Goal: Information Seeking & Learning: Learn about a topic

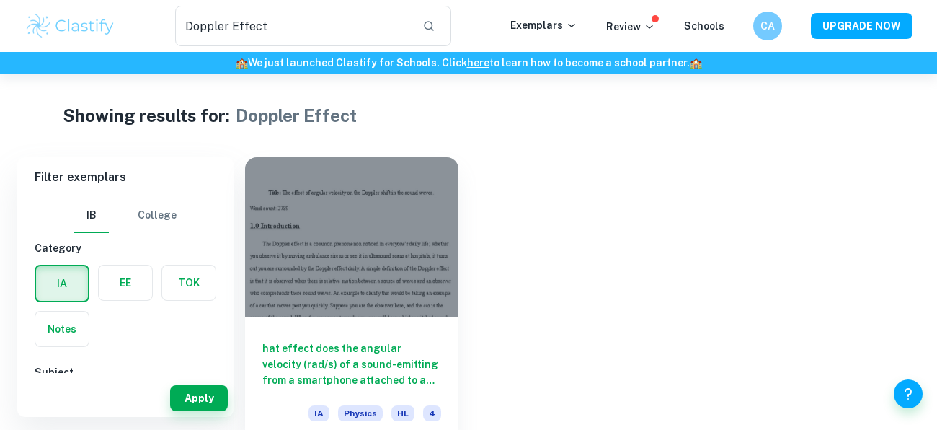
click at [102, 38] on div "Doppler Effect ​ Exemplars Review Schools CA UPGRADE NOW" at bounding box center [468, 26] width 923 height 40
click at [100, 32] on img at bounding box center [71, 26] width 92 height 29
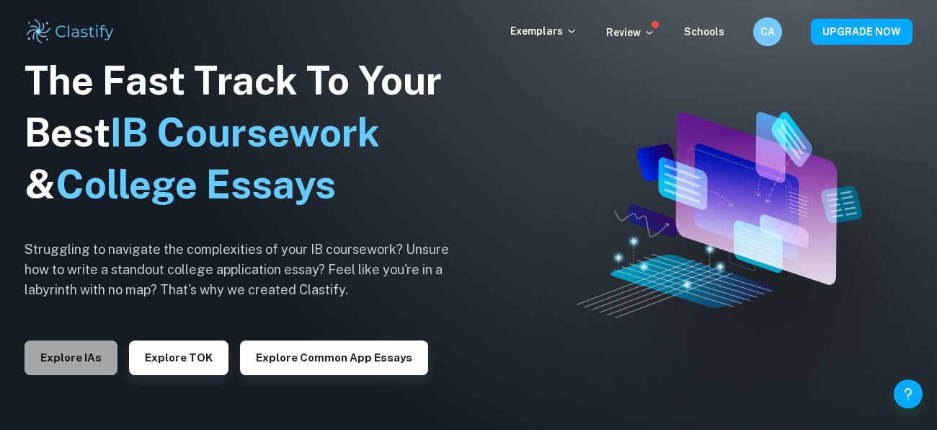
click at [53, 345] on button "Explore IAs" at bounding box center [71, 357] width 93 height 35
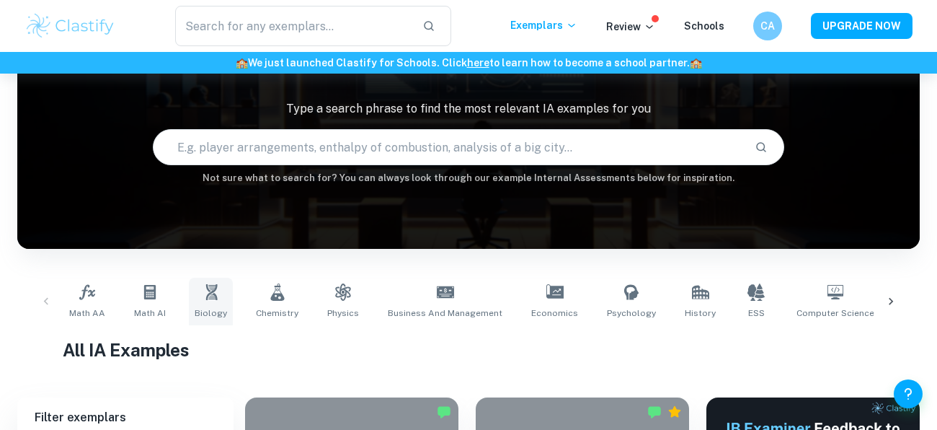
scroll to position [249, 0]
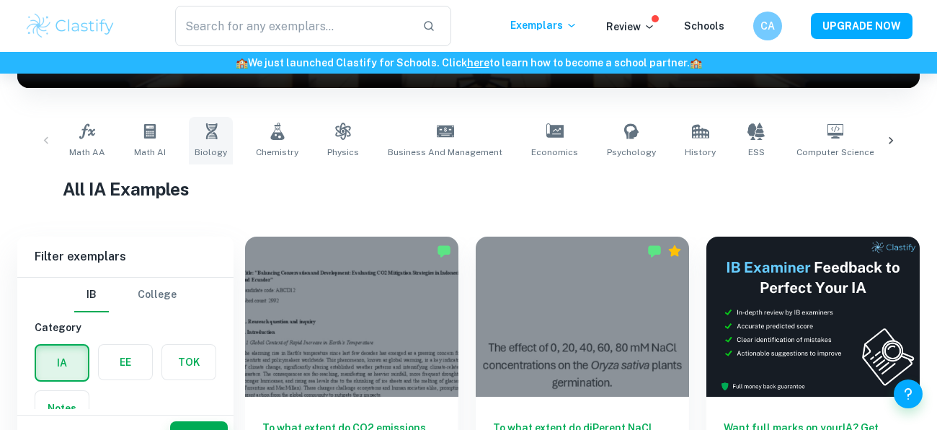
click at [209, 142] on link "Biology" at bounding box center [211, 141] width 44 height 48
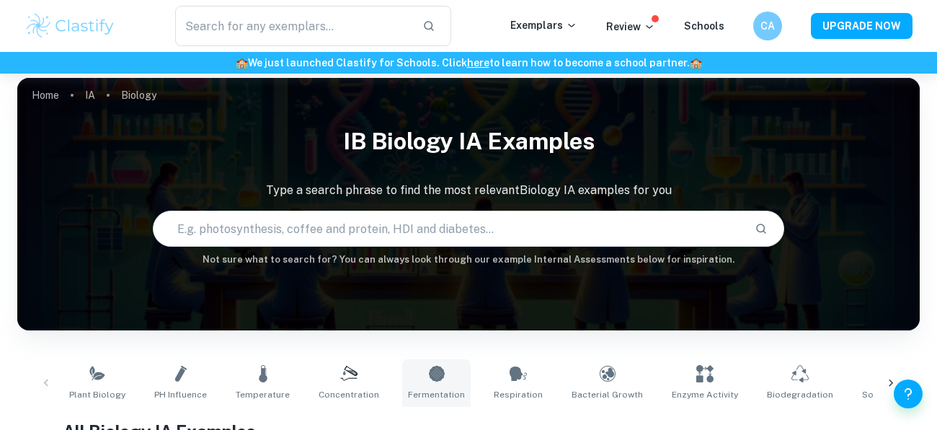
scroll to position [179, 0]
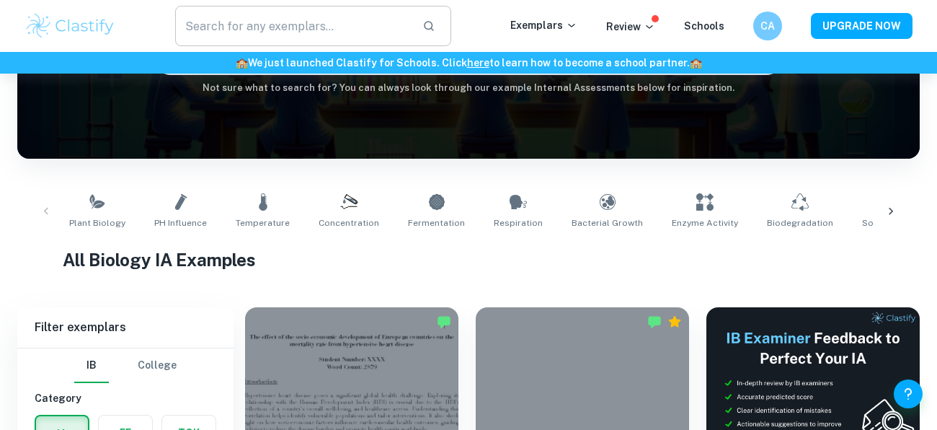
type input "HDI"
click at [270, 6] on input "text" at bounding box center [293, 26] width 236 height 40
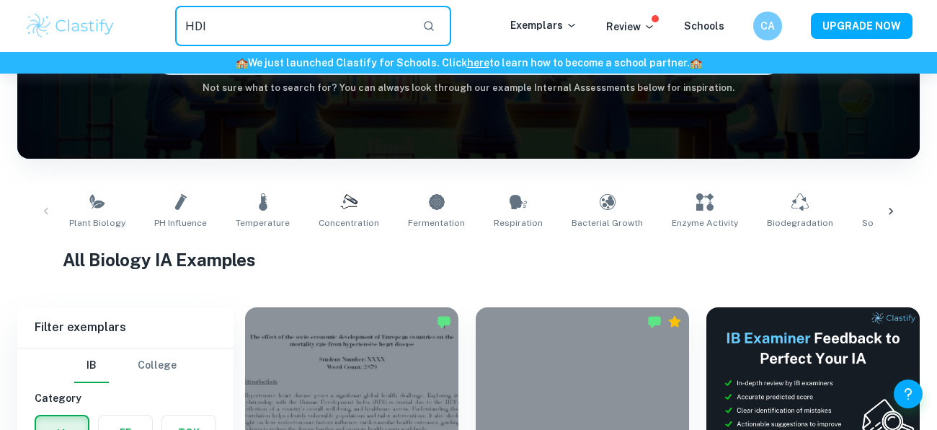
type input "HDI"
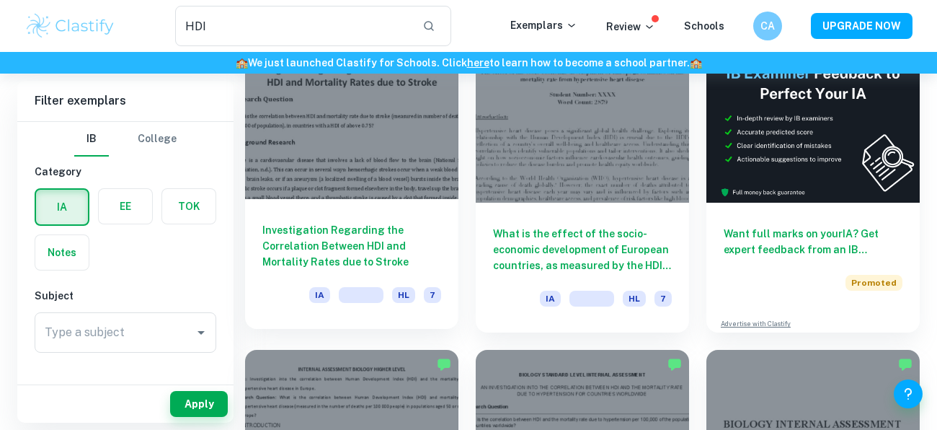
scroll to position [110, 0]
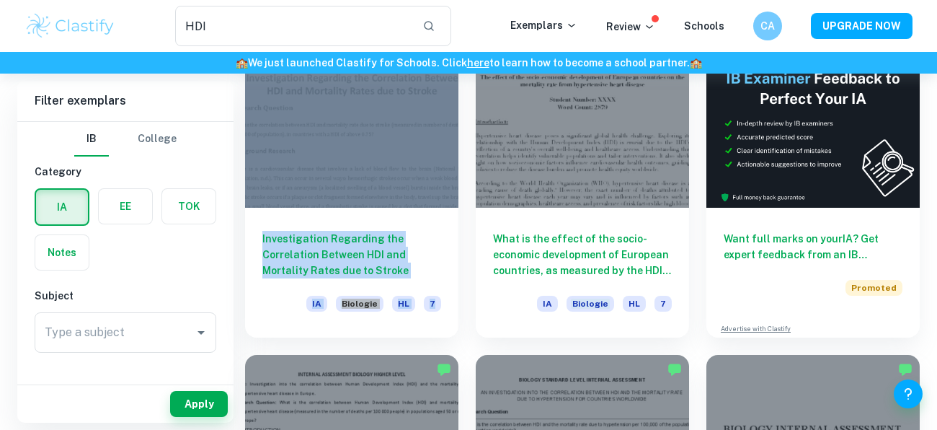
drag, startPoint x: 416, startPoint y: 224, endPoint x: 11, endPoint y: 112, distance: 420.5
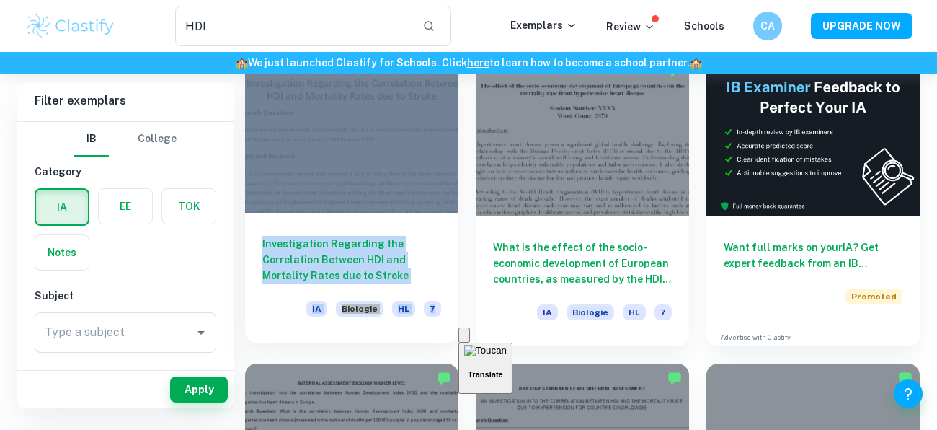
scroll to position [68, 0]
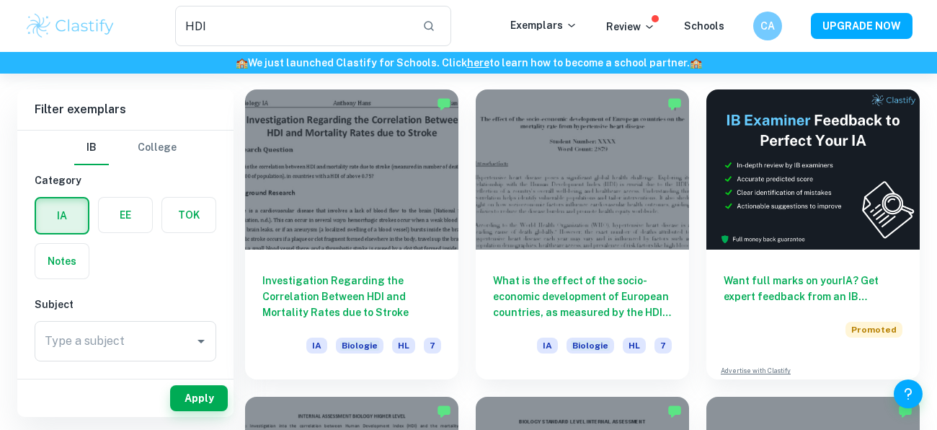
click at [482, 43] on div "HDI ​" at bounding box center [313, 26] width 394 height 40
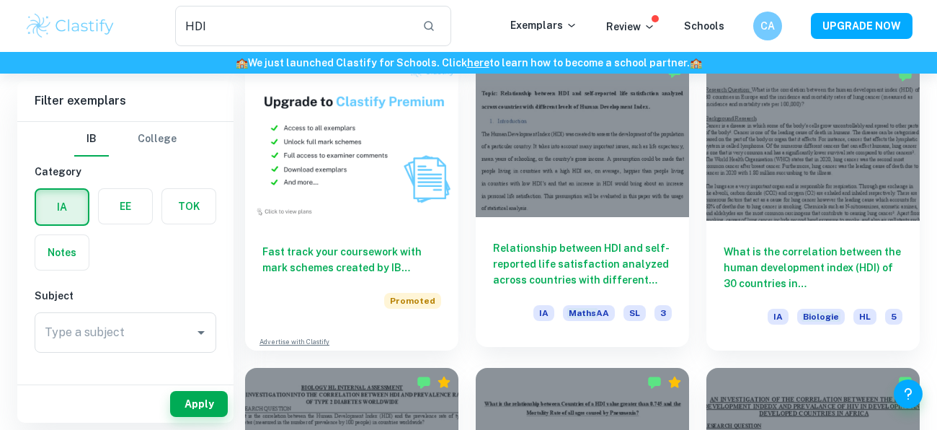
scroll to position [712, 0]
click at [630, 198] on div at bounding box center [582, 136] width 213 height 160
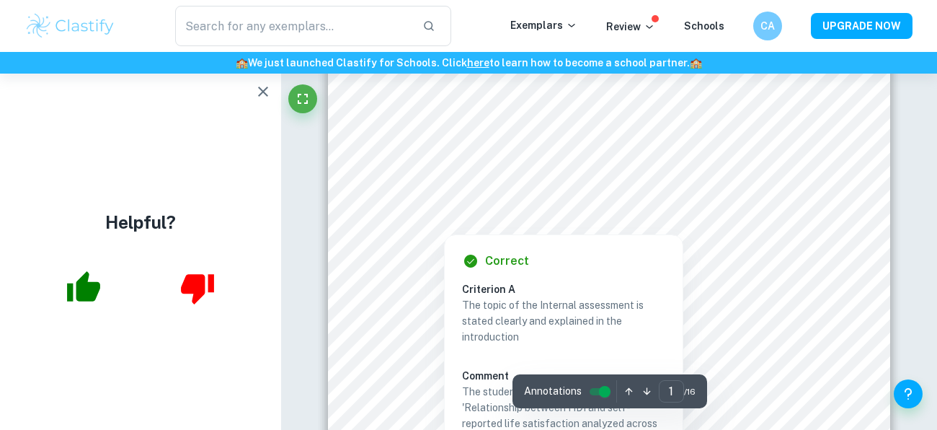
scroll to position [199, 0]
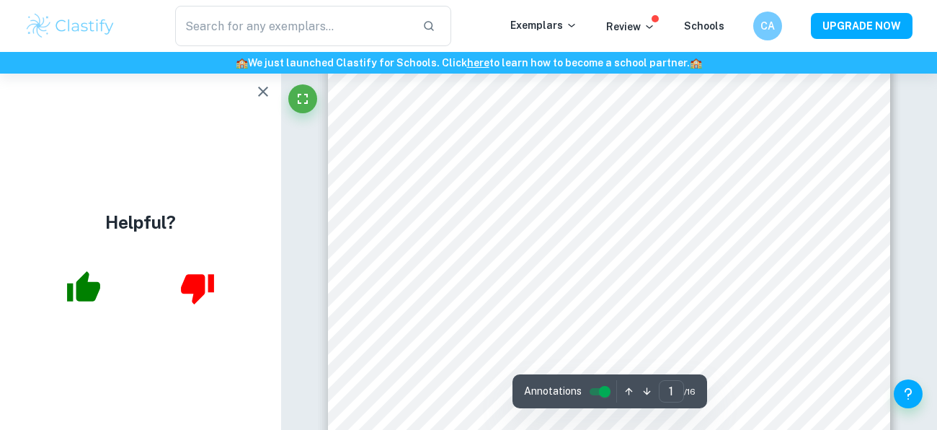
click at [262, 97] on icon "button" at bounding box center [262, 91] width 17 height 17
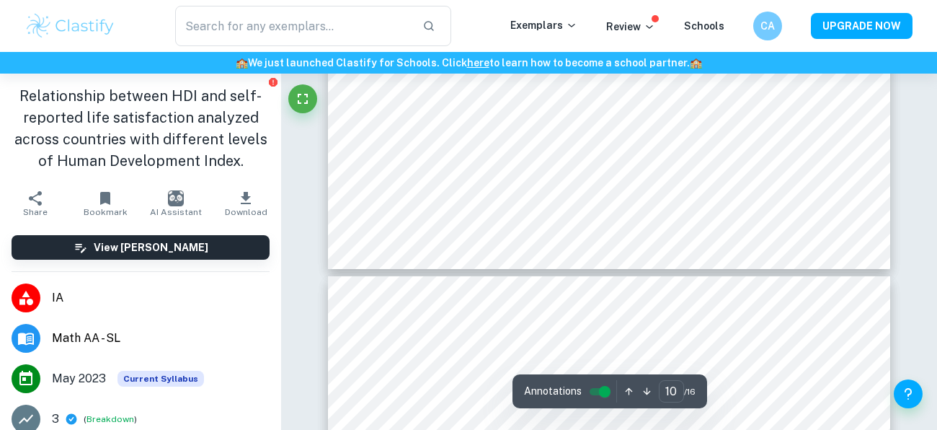
scroll to position [8108, 0]
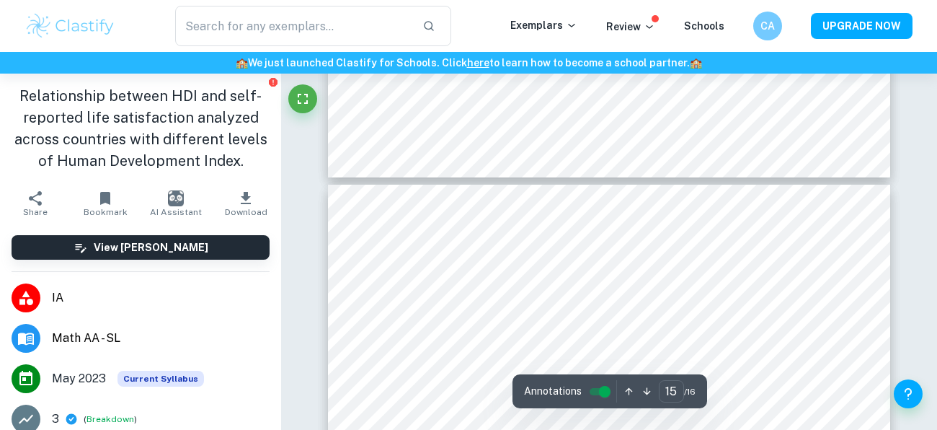
type input "16"
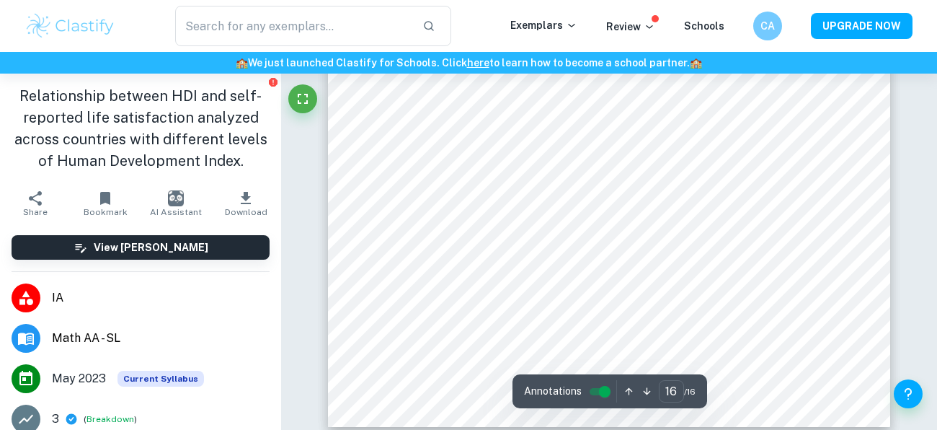
scroll to position [12870, 0]
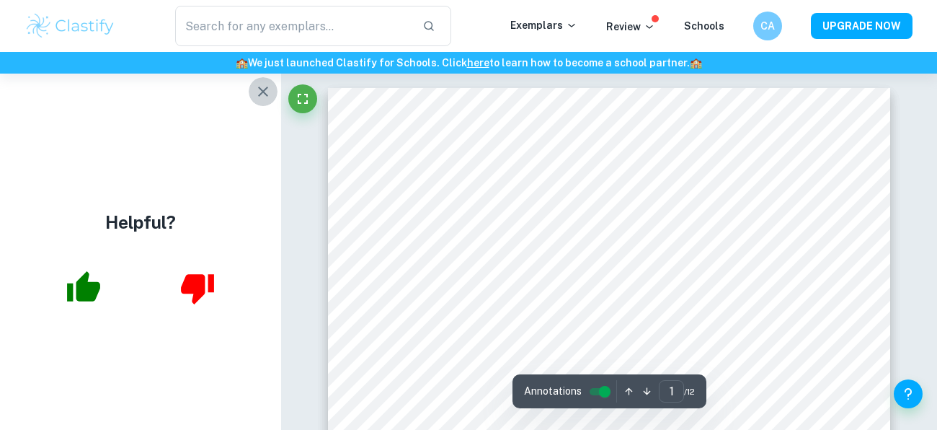
click at [263, 89] on icon "button" at bounding box center [262, 91] width 17 height 17
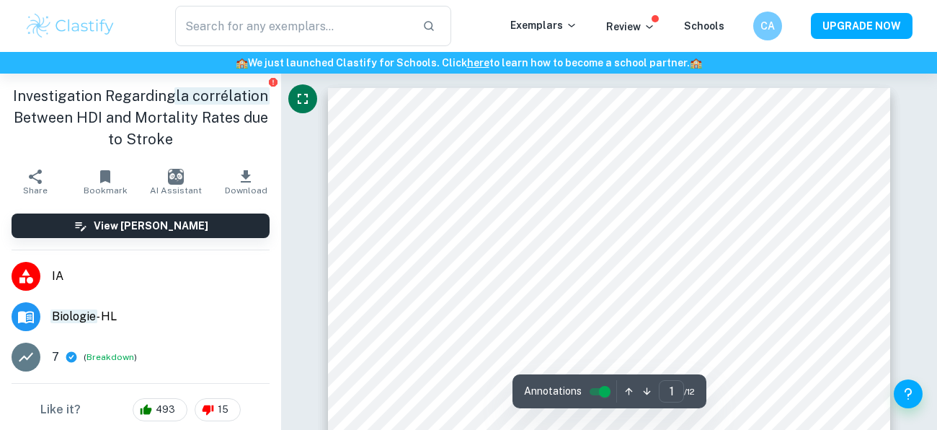
click at [294, 102] on icon "Fullscreen" at bounding box center [302, 98] width 17 height 17
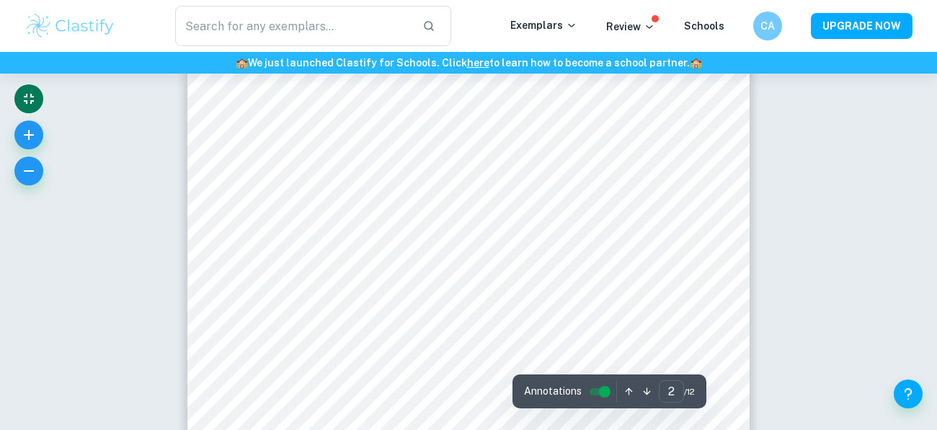
type input "1"
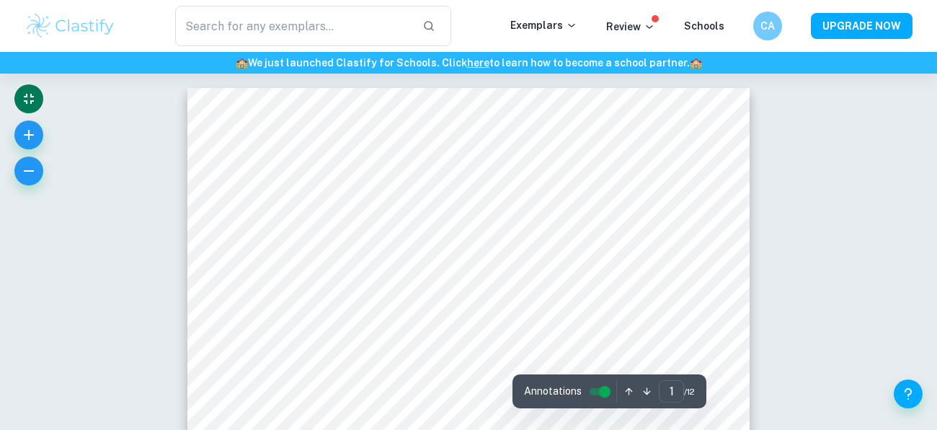
click at [25, 91] on icon "Exit fullscreen" at bounding box center [28, 98] width 17 height 17
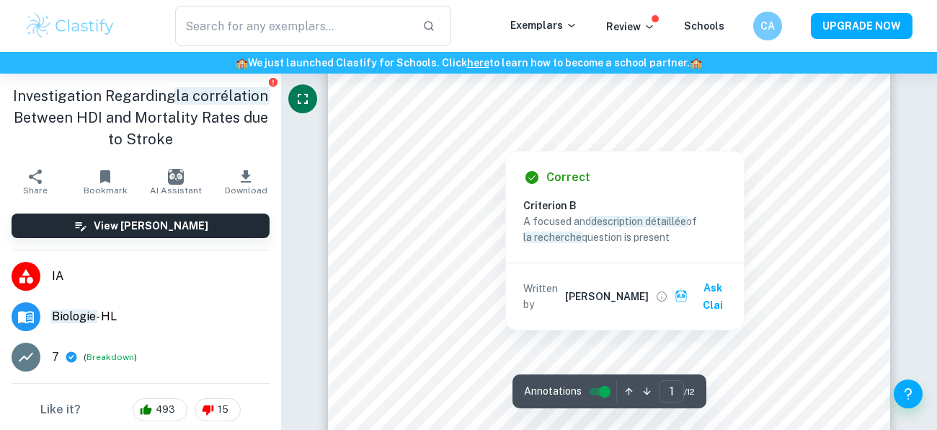
scroll to position [142, 0]
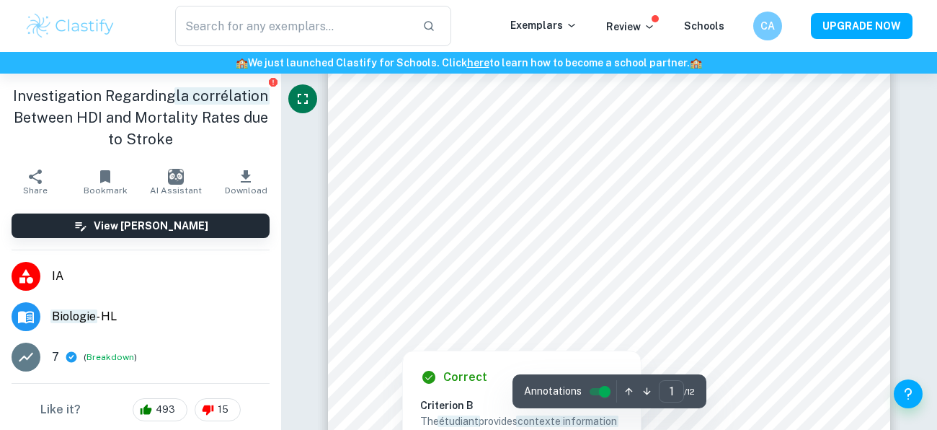
click at [454, 211] on div at bounding box center [609, 205] width 509 height 21
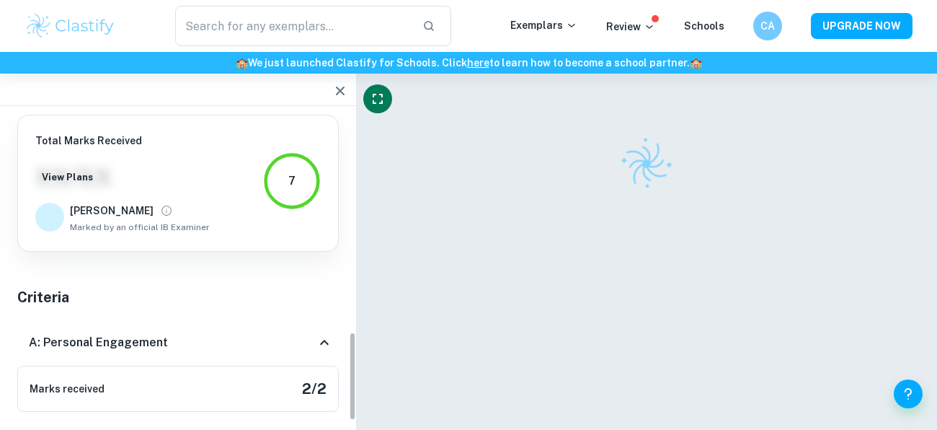
scroll to position [935, 0]
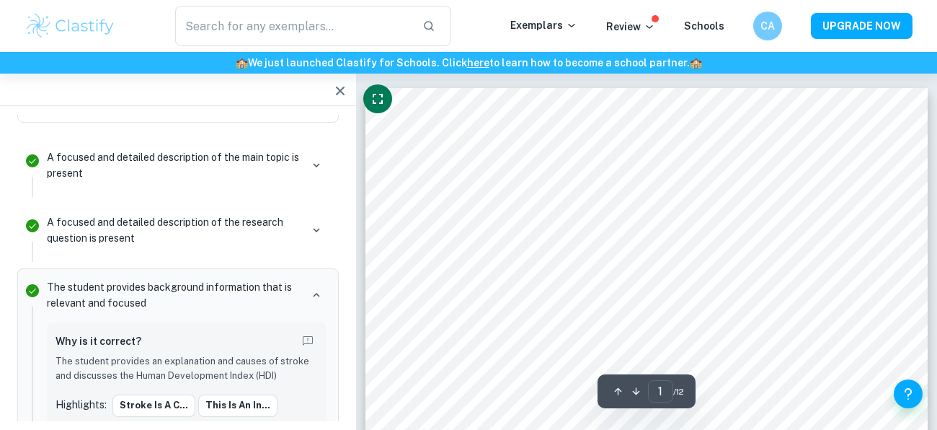
click at [333, 98] on icon "button" at bounding box center [340, 90] width 17 height 17
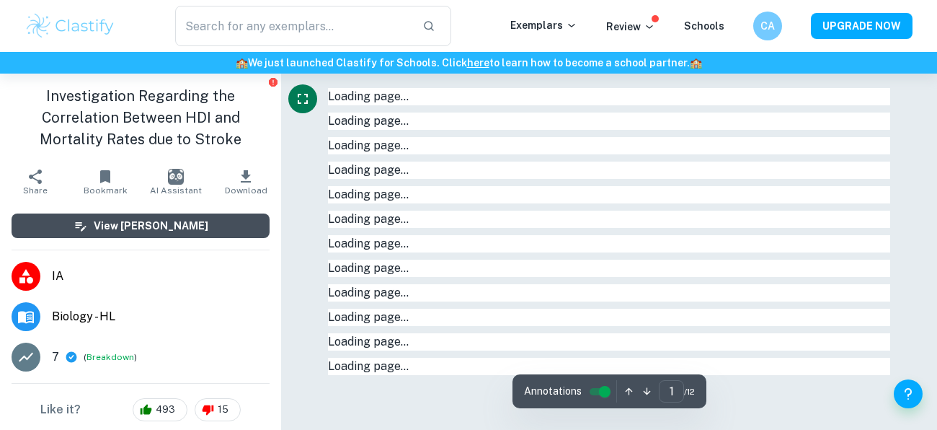
type input "1"
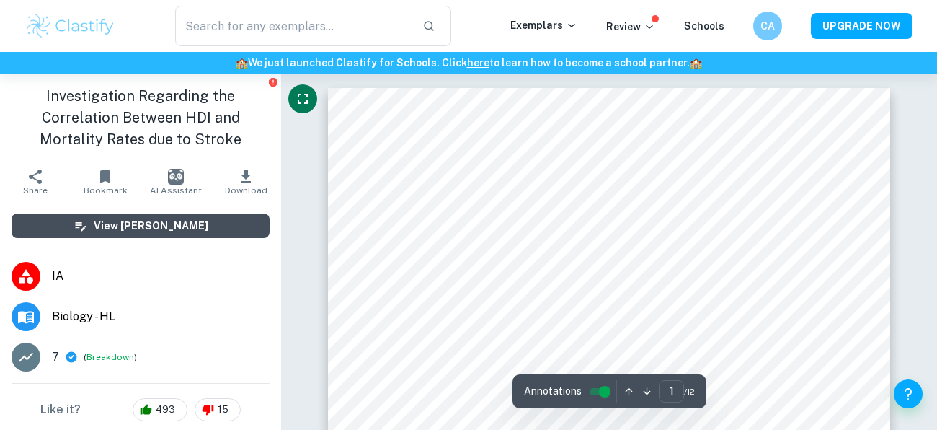
click at [236, 224] on button "View [PERSON_NAME]" at bounding box center [141, 225] width 258 height 25
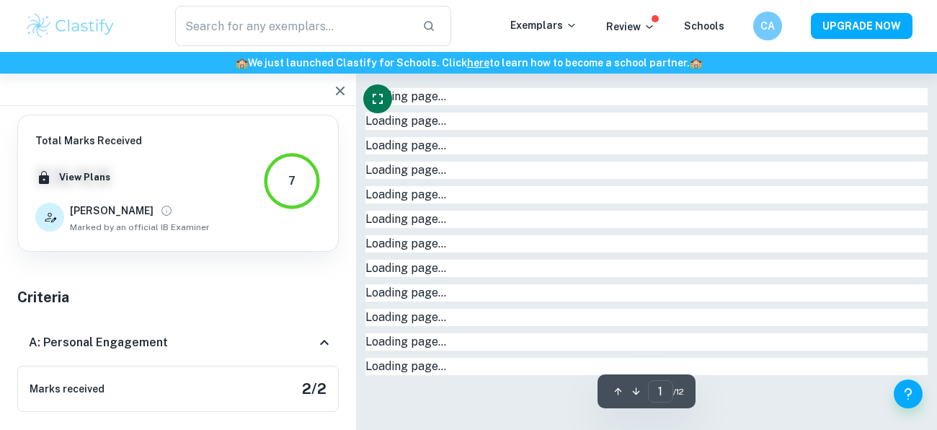
type input "1"
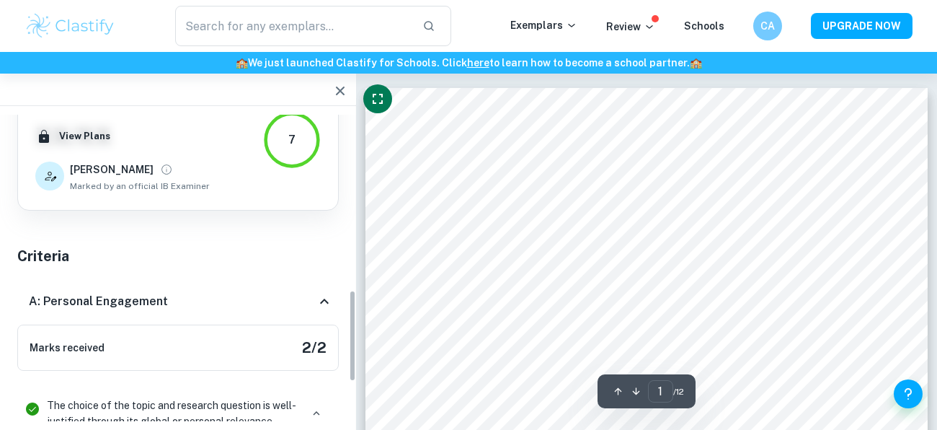
scroll to position [596, 0]
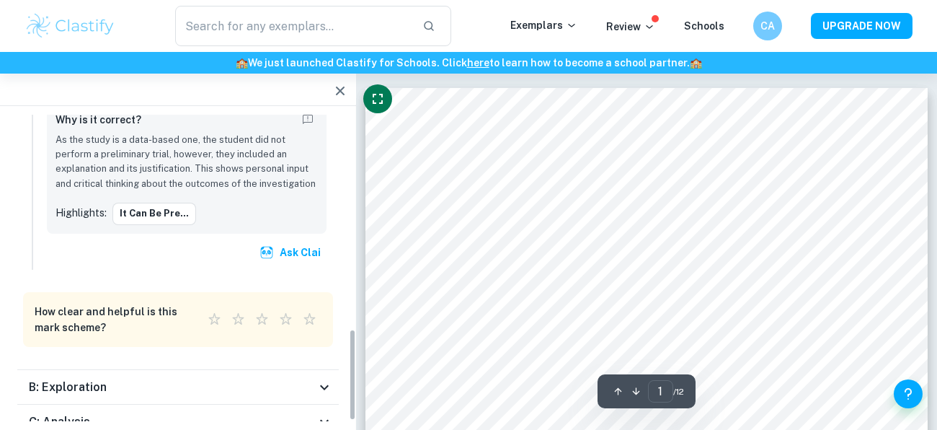
click at [318, 378] on icon at bounding box center [324, 386] width 17 height 17
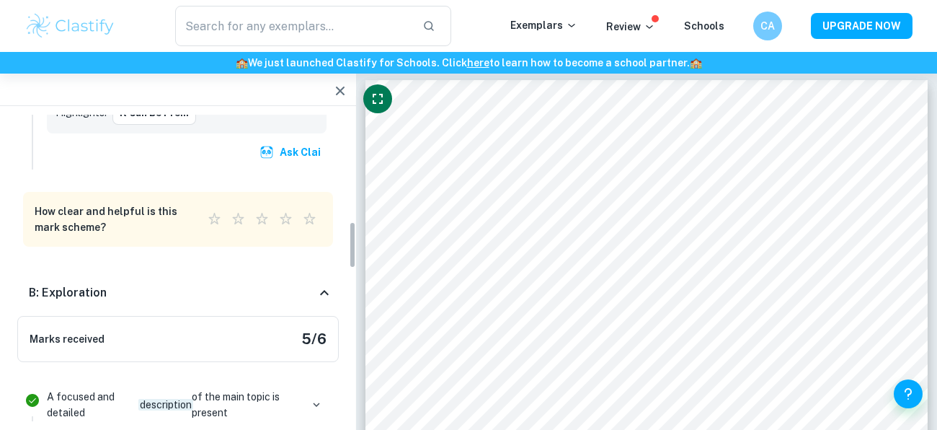
scroll to position [701, 0]
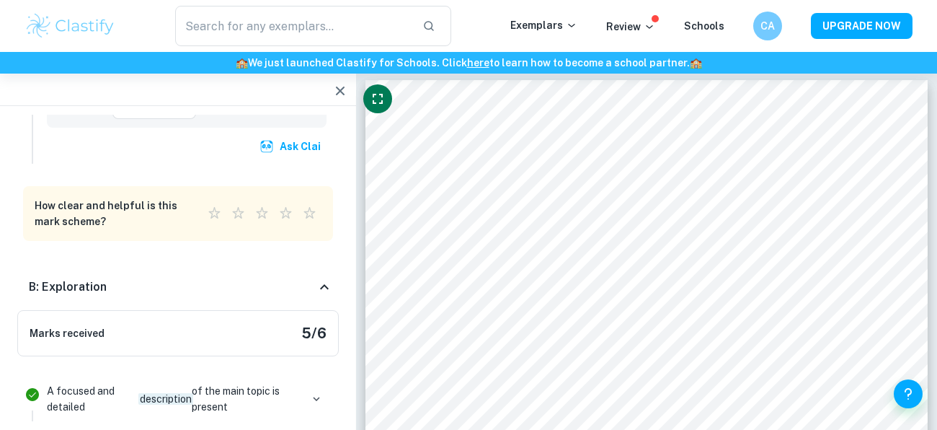
click at [322, 293] on div "B: Exploration" at bounding box center [178, 287] width 322 height 46
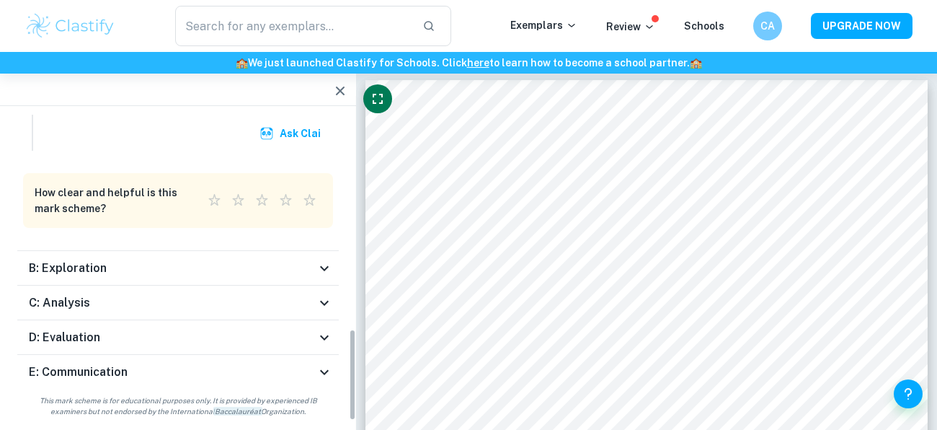
click at [322, 288] on div "C: Analysis" at bounding box center [178, 302] width 322 height 35
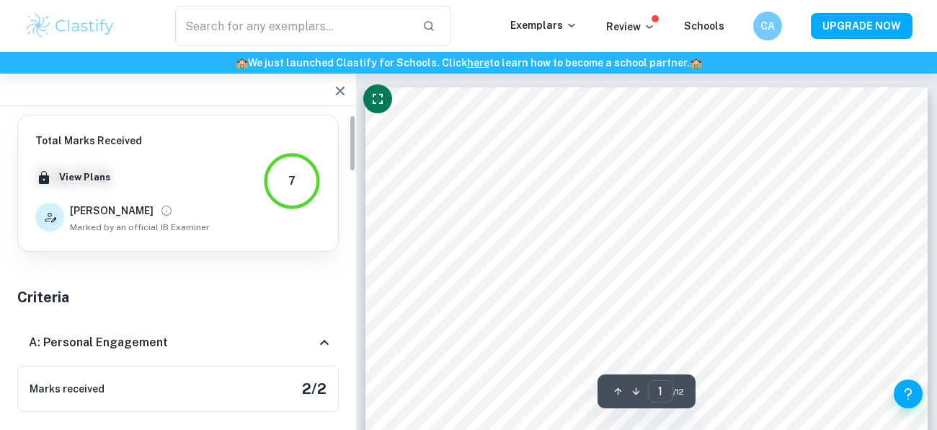
scroll to position [0, 0]
click at [335, 84] on icon "button" at bounding box center [340, 90] width 17 height 17
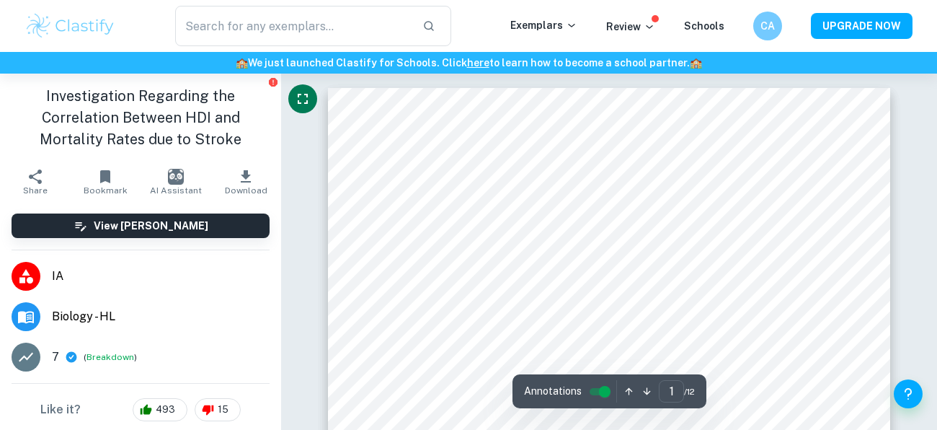
click at [292, 99] on button "Fullscreen" at bounding box center [302, 98] width 29 height 29
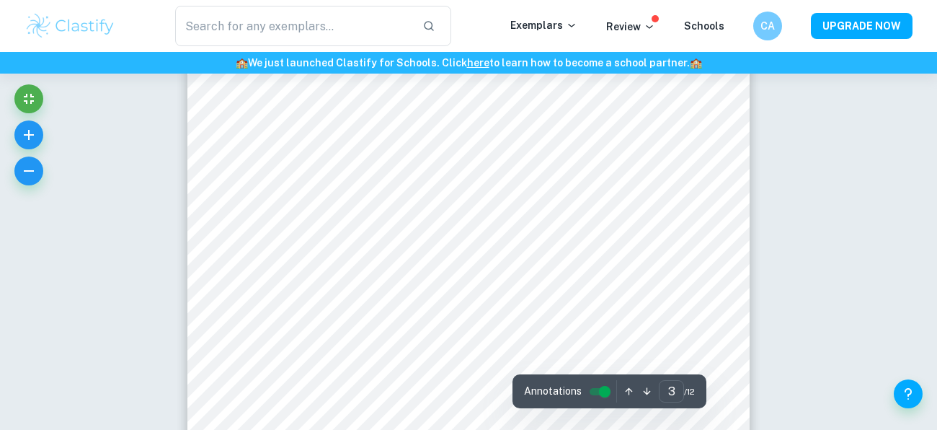
scroll to position [2091, 0]
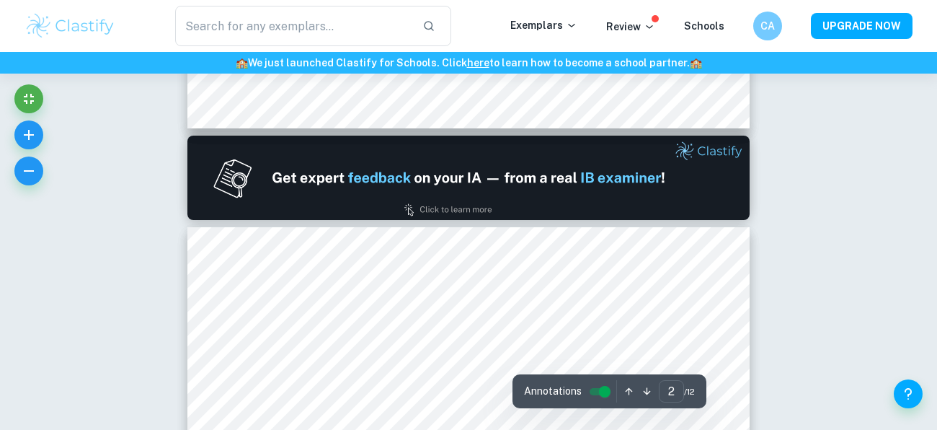
type input "1"
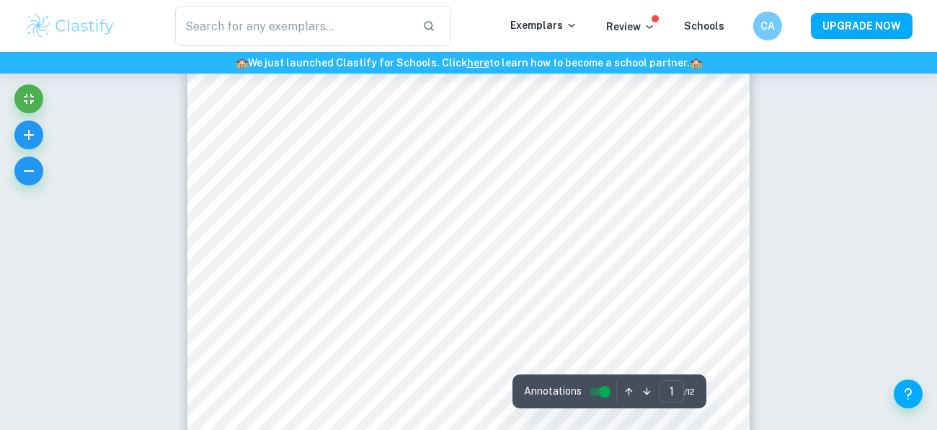
scroll to position [65, 0]
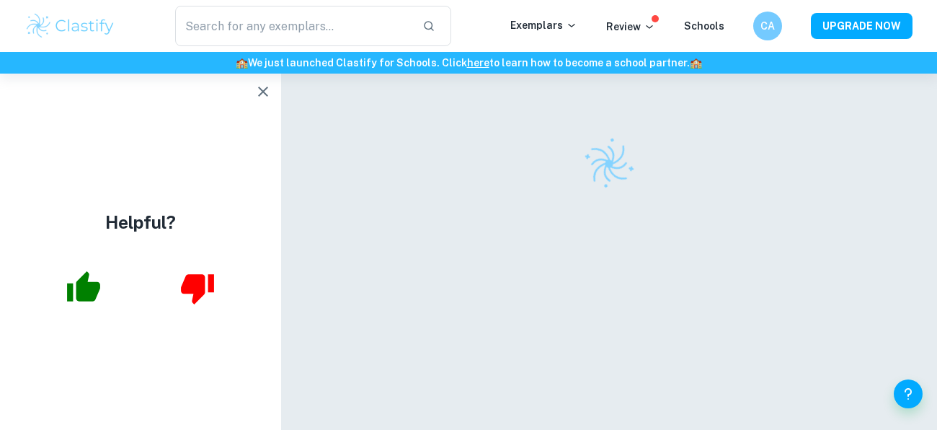
click at [260, 91] on icon "button" at bounding box center [262, 91] width 17 height 17
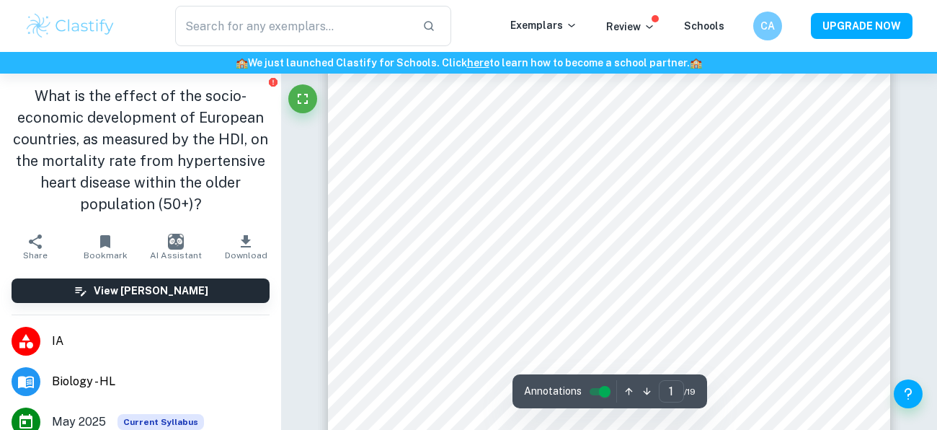
scroll to position [85, 0]
click at [304, 102] on icon "Fullscreen" at bounding box center [303, 99] width 10 height 10
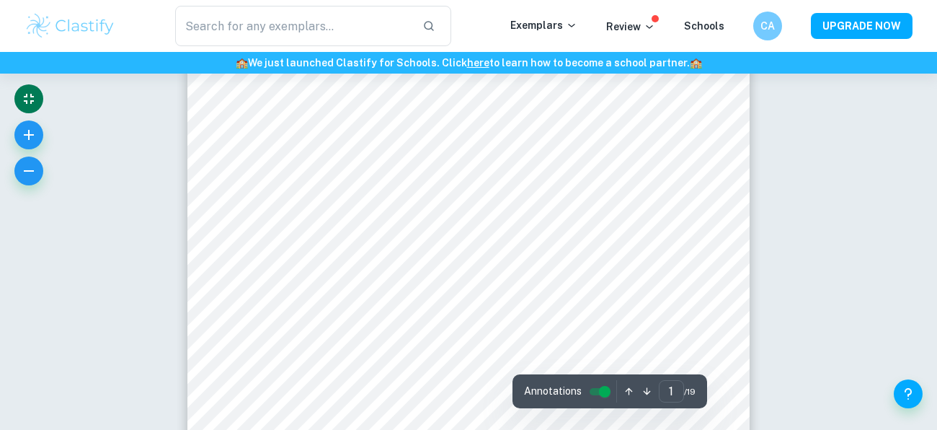
scroll to position [44, 0]
click at [14, 93] on div at bounding box center [28, 138] width 29 height 108
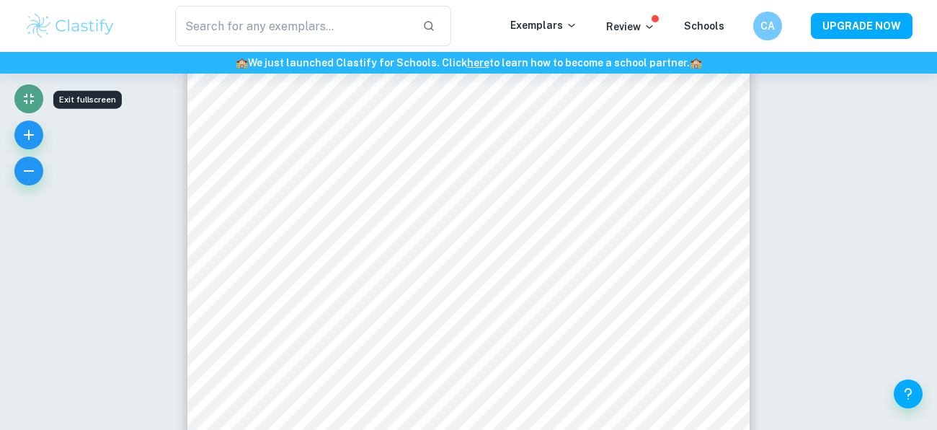
click at [33, 94] on icon "Exit fullscreen" at bounding box center [28, 98] width 17 height 17
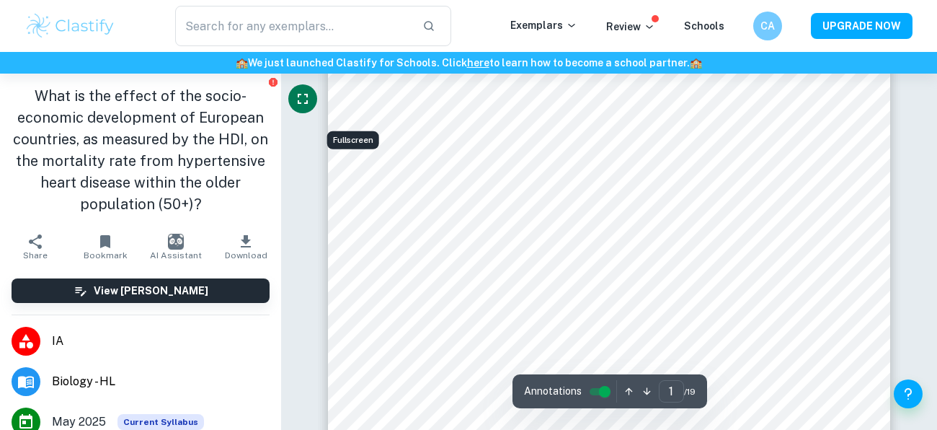
scroll to position [255, 0]
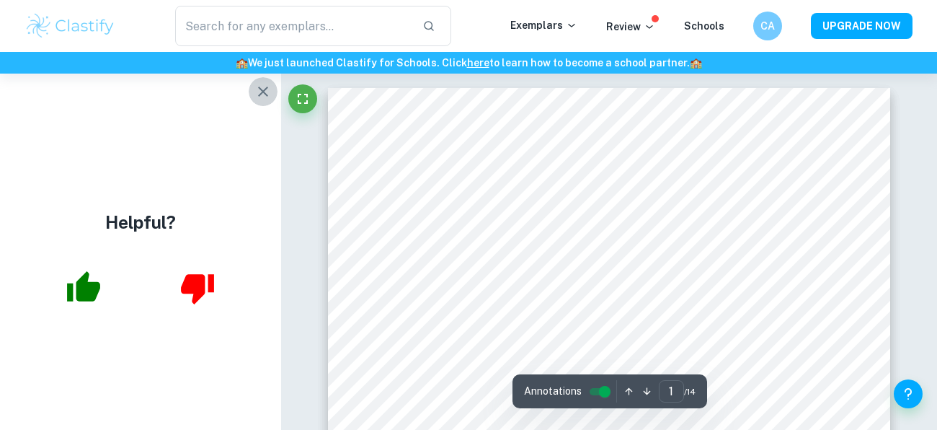
click at [256, 89] on icon "button" at bounding box center [262, 91] width 17 height 17
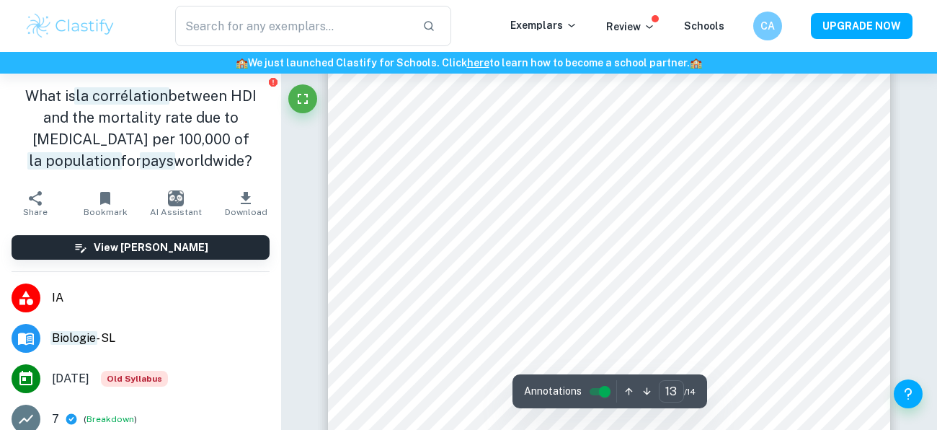
scroll to position [9187, 0]
type input "14"
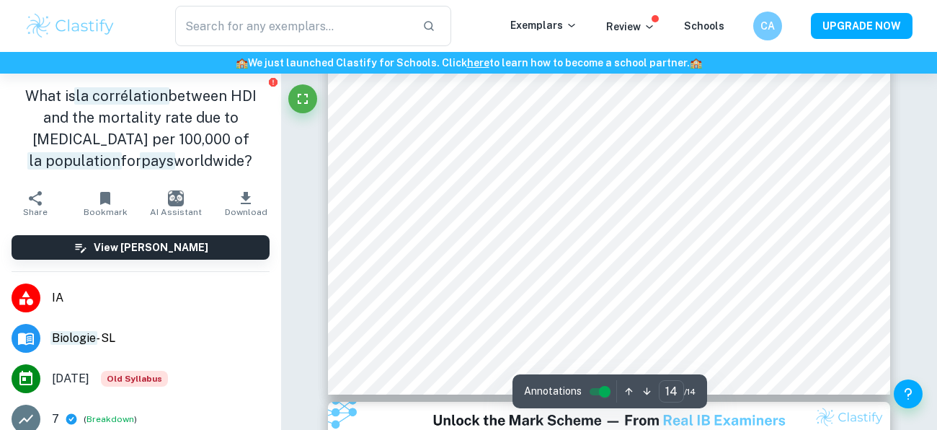
scroll to position [10310, 0]
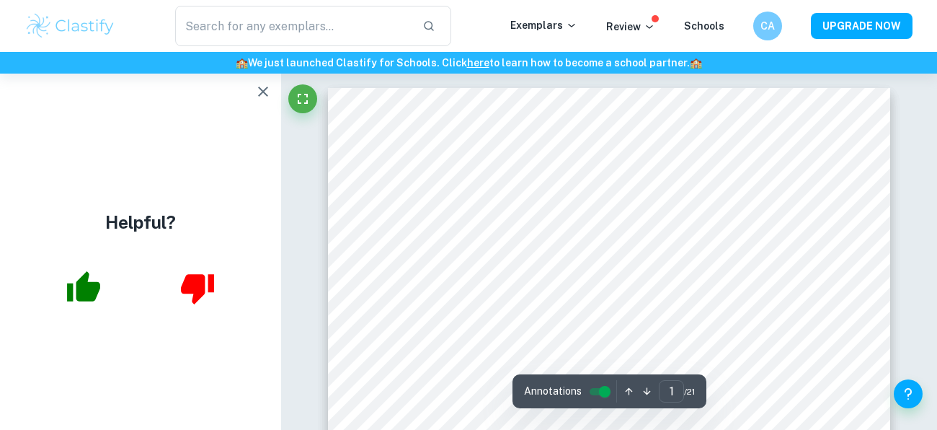
click at [261, 96] on icon "button" at bounding box center [262, 91] width 17 height 17
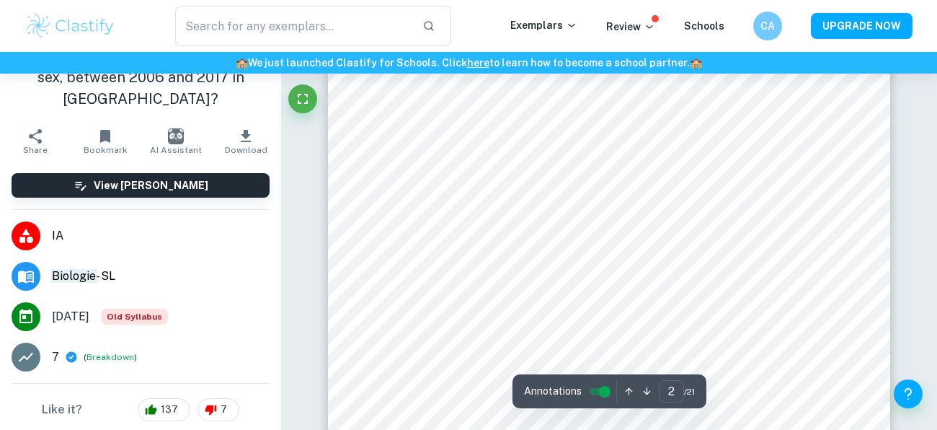
scroll to position [970, 0]
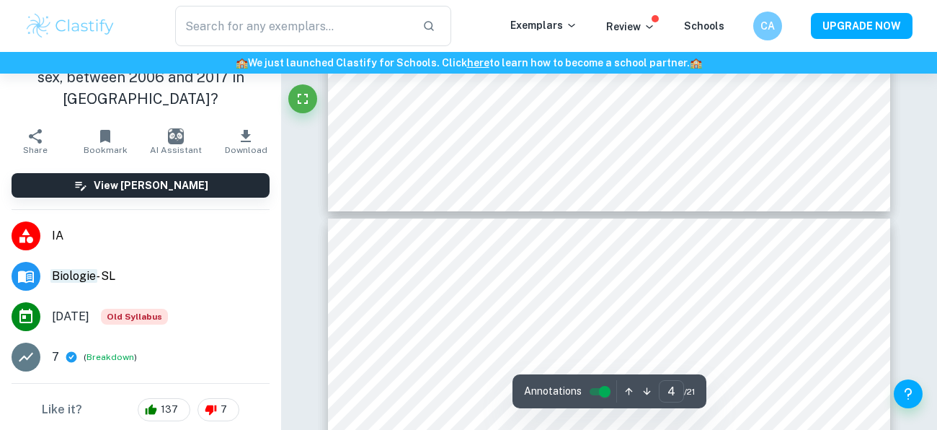
type input "5"
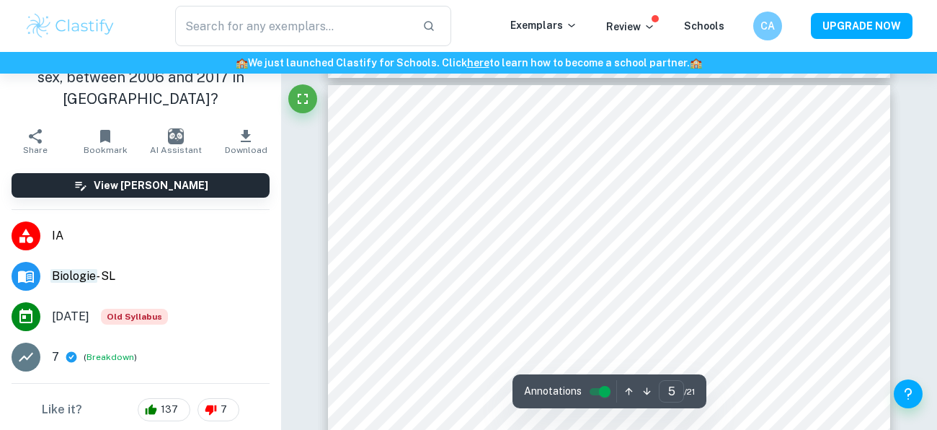
scroll to position [3327, 0]
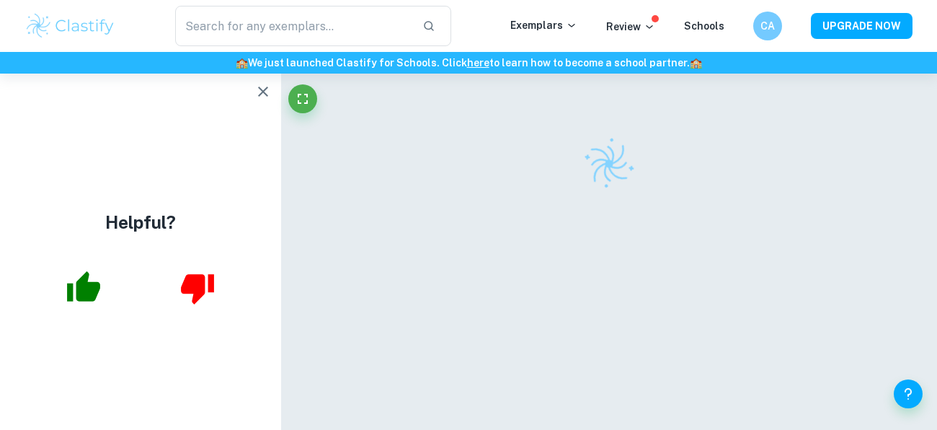
click at [265, 88] on icon "button" at bounding box center [262, 91] width 17 height 17
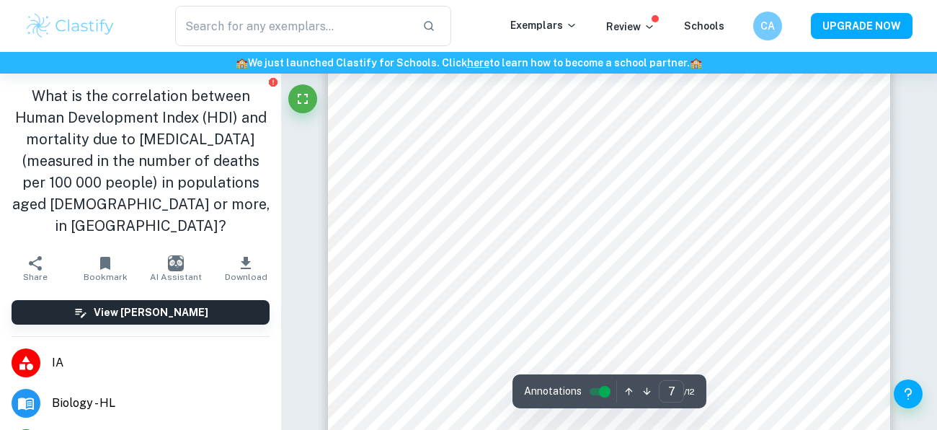
scroll to position [5254, 0]
type input "1"
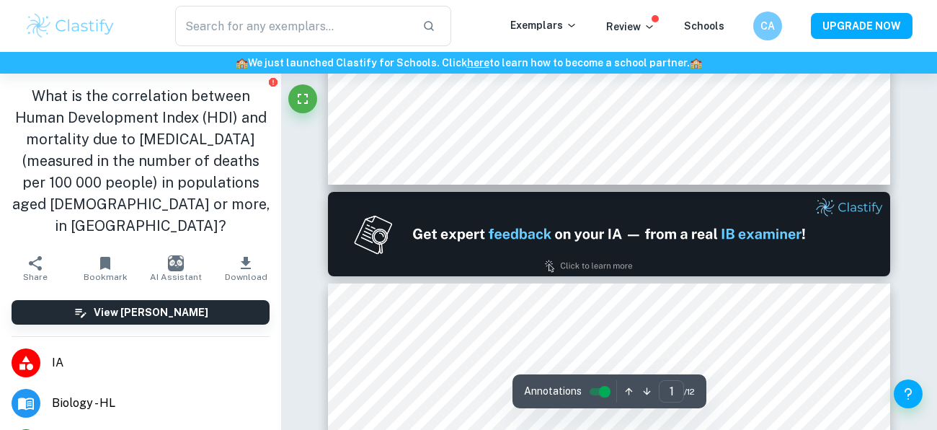
scroll to position [133, 0]
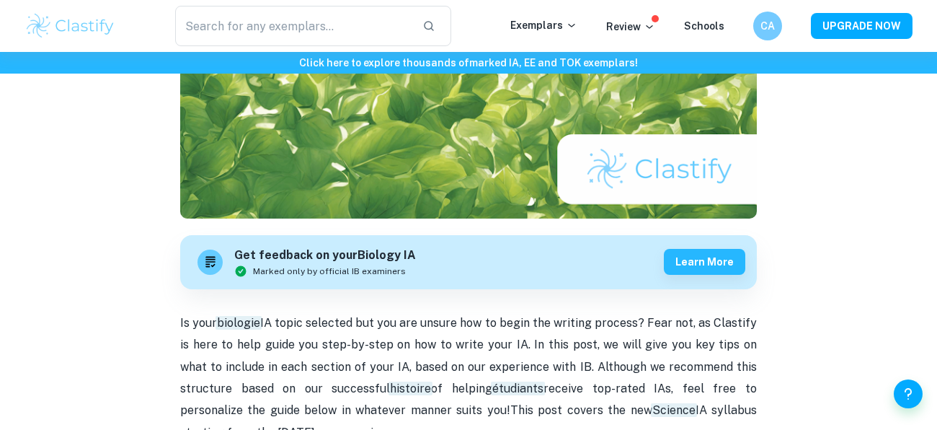
scroll to position [42, 0]
